Goal: Task Accomplishment & Management: Manage account settings

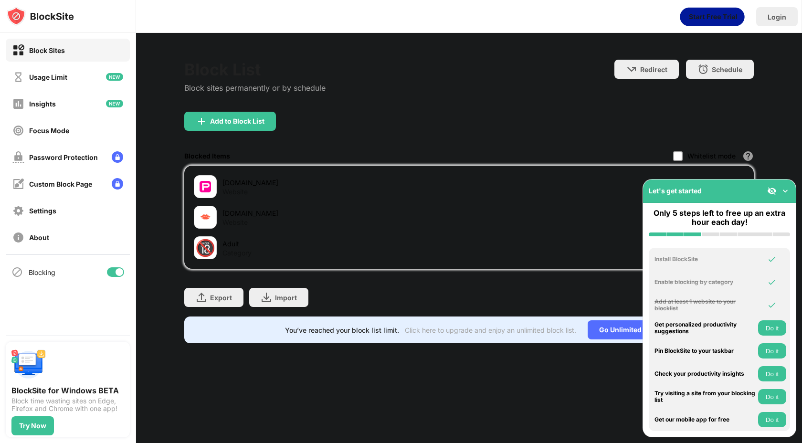
click at [790, 195] on img at bounding box center [786, 191] width 10 height 10
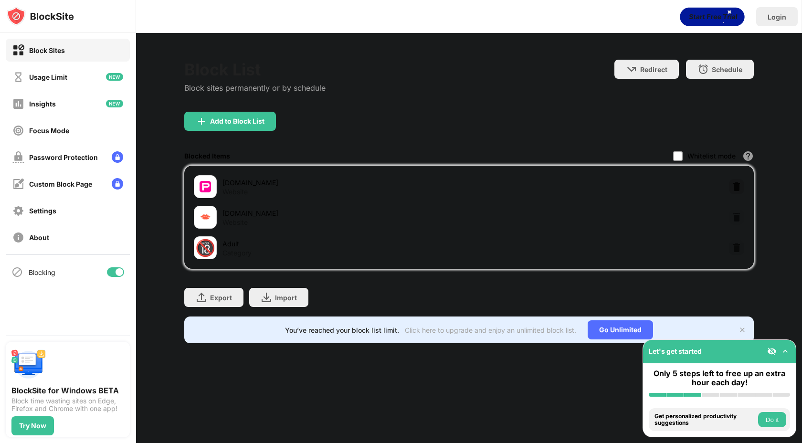
click at [740, 190] on img at bounding box center [737, 187] width 10 height 10
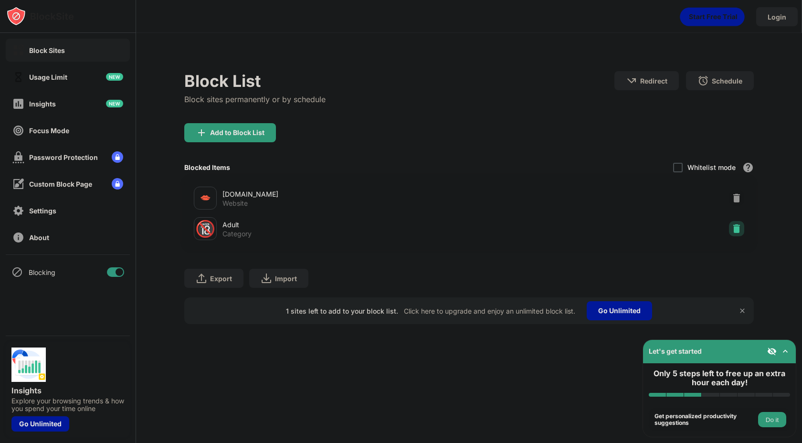
click at [741, 224] on img at bounding box center [737, 229] width 10 height 10
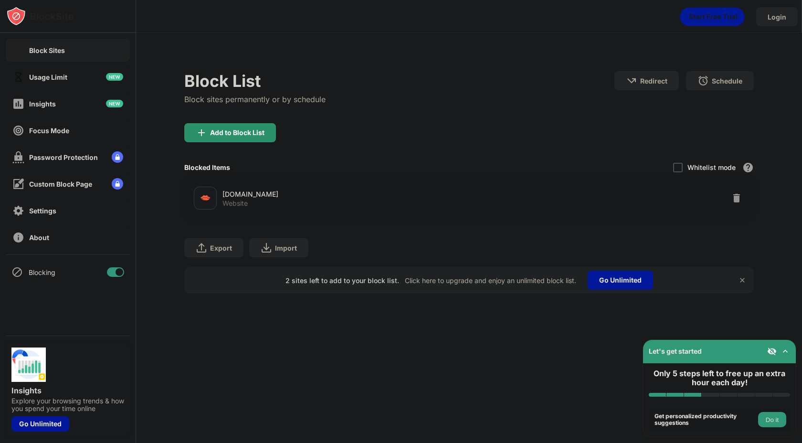
click at [255, 126] on div "Add to Block List" at bounding box center [230, 132] width 92 height 19
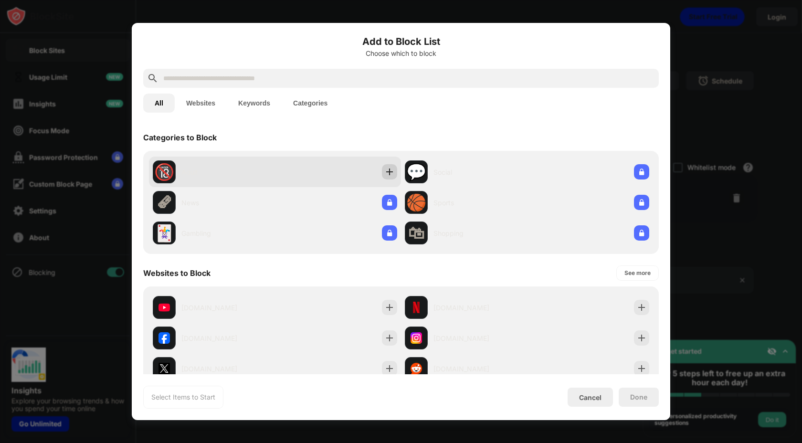
click at [392, 169] on img at bounding box center [390, 172] width 10 height 10
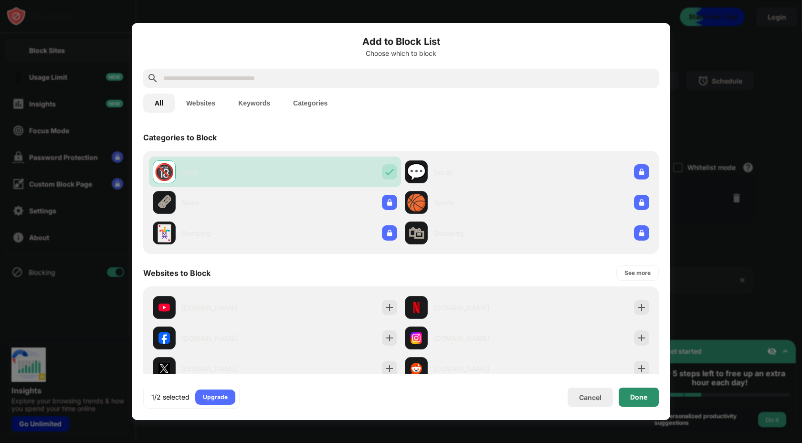
click at [642, 388] on div "Done" at bounding box center [639, 397] width 40 height 19
